Goal: Transaction & Acquisition: Purchase product/service

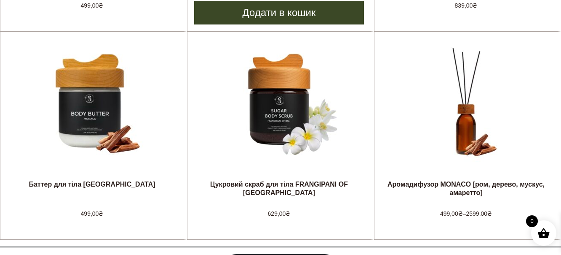
scroll to position [590, 0]
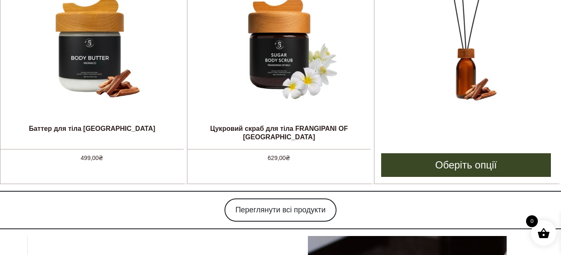
click at [498, 79] on img at bounding box center [466, 47] width 126 height 126
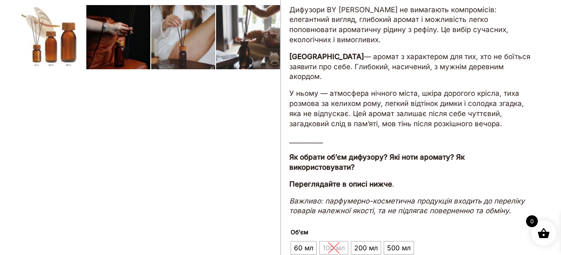
scroll to position [379, 0]
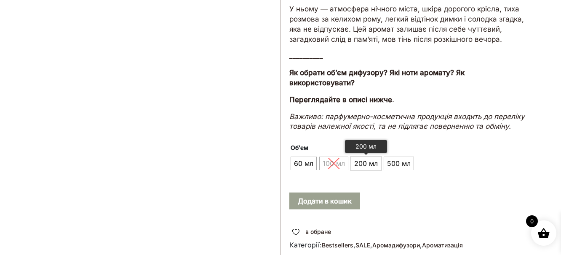
click at [372, 156] on span "200 мл" at bounding box center [366, 162] width 28 height 13
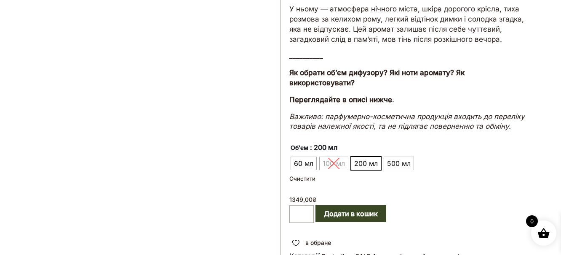
click at [338, 155] on ul "60 мл 100 мл 200 мл 500 мл" at bounding box center [352, 163] width 124 height 16
click at [317, 155] on ul "60 мл 100 мл 200 мл 500 мл" at bounding box center [352, 163] width 124 height 16
click at [311, 156] on span "60 мл" at bounding box center [304, 162] width 24 height 13
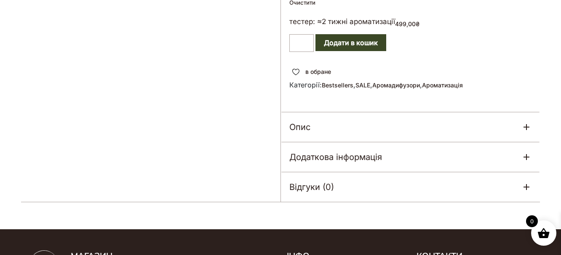
scroll to position [590, 0]
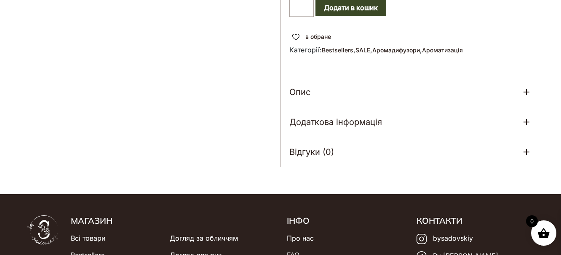
click at [324, 86] on div "Опис" at bounding box center [410, 92] width 259 height 30
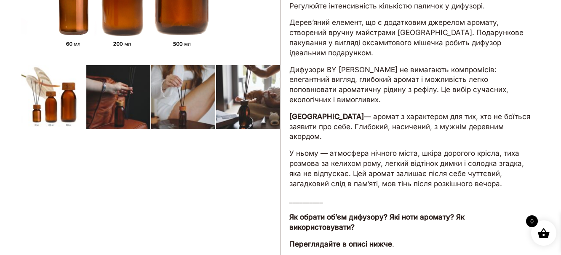
scroll to position [126, 0]
